Goal: Transaction & Acquisition: Purchase product/service

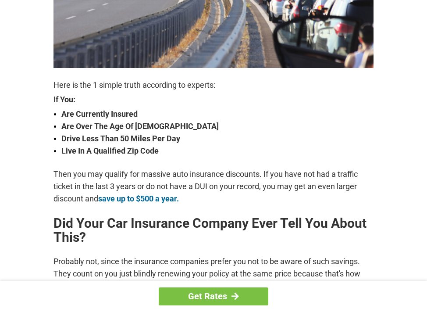
scroll to position [240, 0]
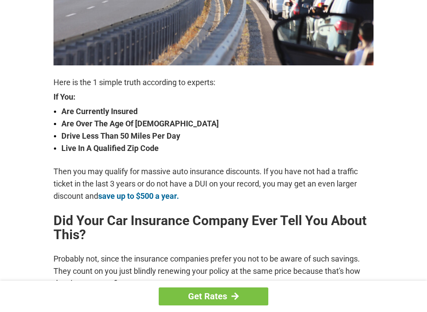
click at [62, 223] on h2 "Did Your Car Insurance Company Ever Tell You About This?" at bounding box center [213, 227] width 320 height 28
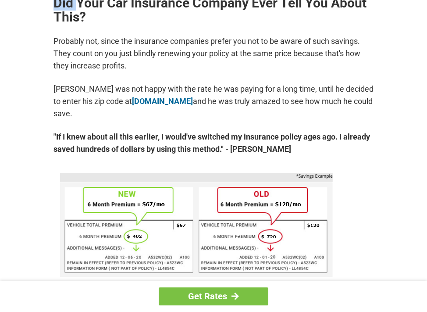
scroll to position [460, 0]
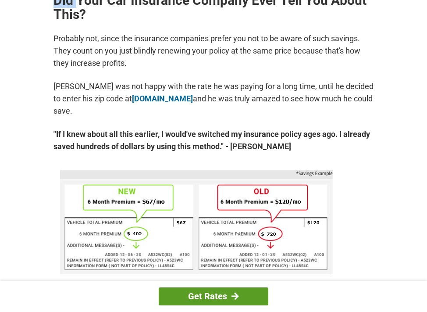
click at [219, 296] on link "Get Rates" at bounding box center [214, 296] width 110 height 18
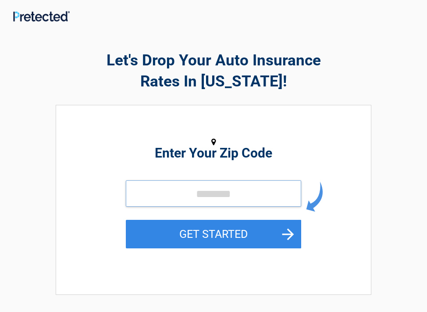
click at [195, 193] on input "tel" at bounding box center [213, 193] width 175 height 26
type input "*****"
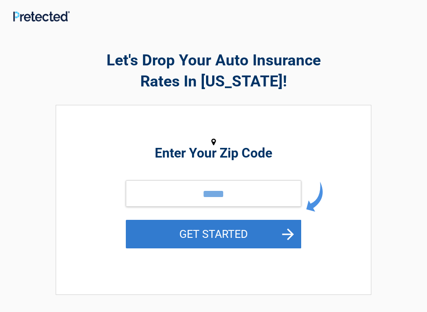
click at [288, 234] on button "GET STARTED" at bounding box center [213, 234] width 175 height 28
